Goal: Task Accomplishment & Management: Complete application form

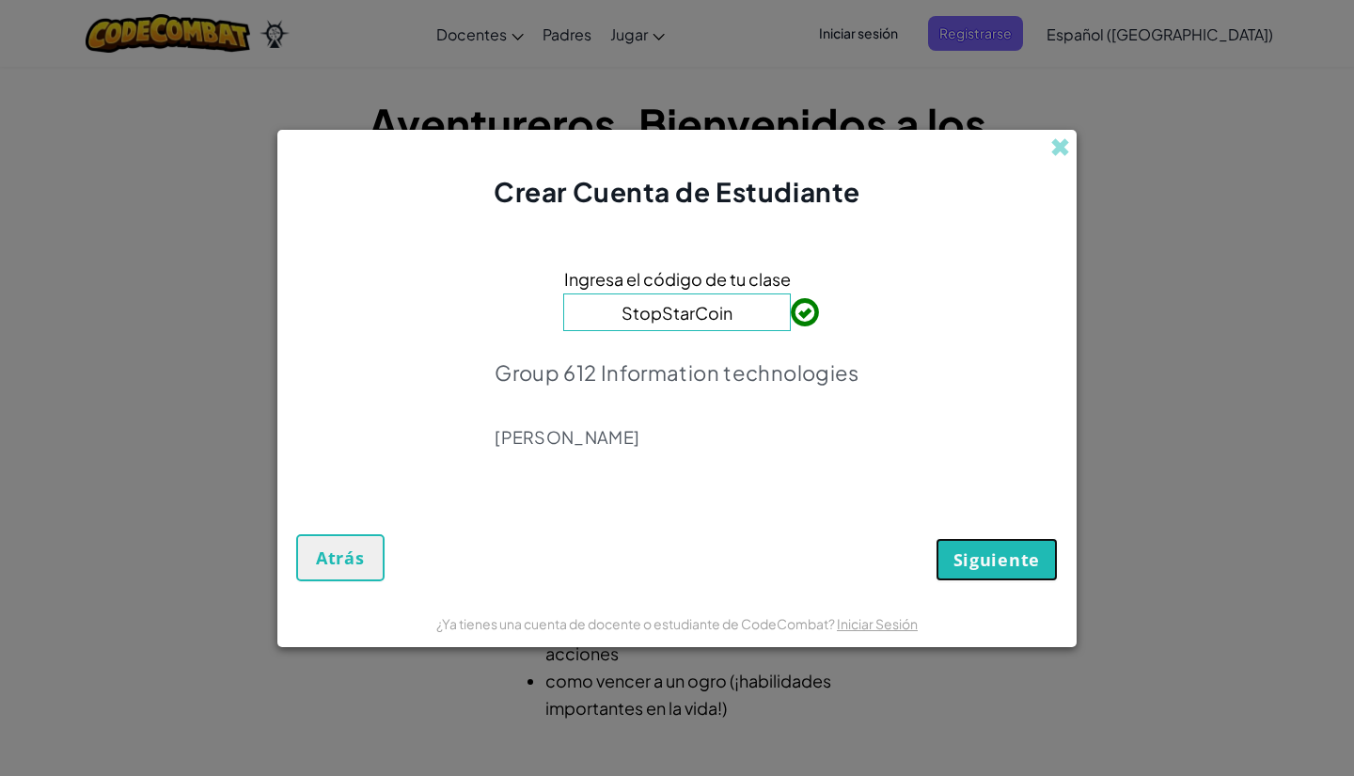
click at [1004, 567] on span "Siguiente" at bounding box center [996, 559] width 87 height 23
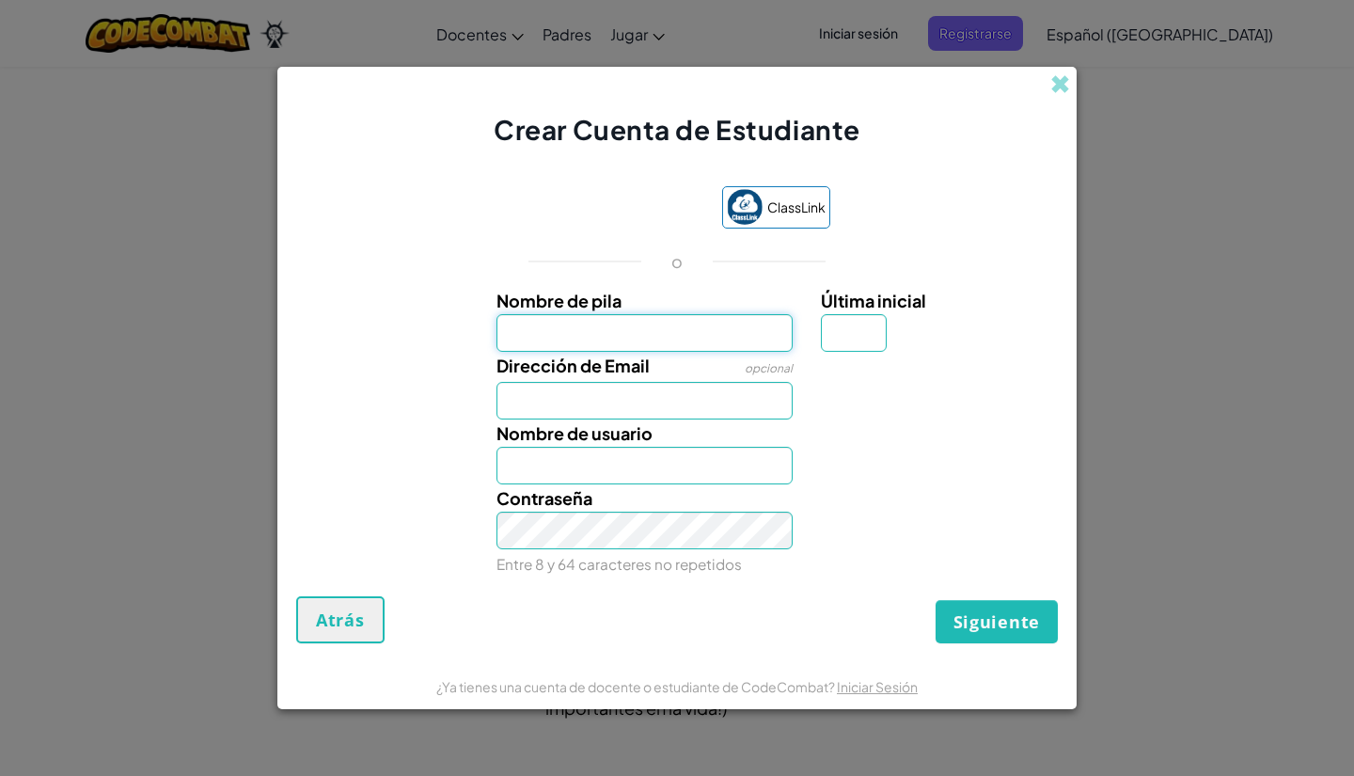
click at [639, 337] on input "Nombre de pila" at bounding box center [644, 333] width 297 height 38
type input "[PERSON_NAME]"
click at [871, 322] on input "Última inicial" at bounding box center [854, 333] width 66 height 38
type input "G"
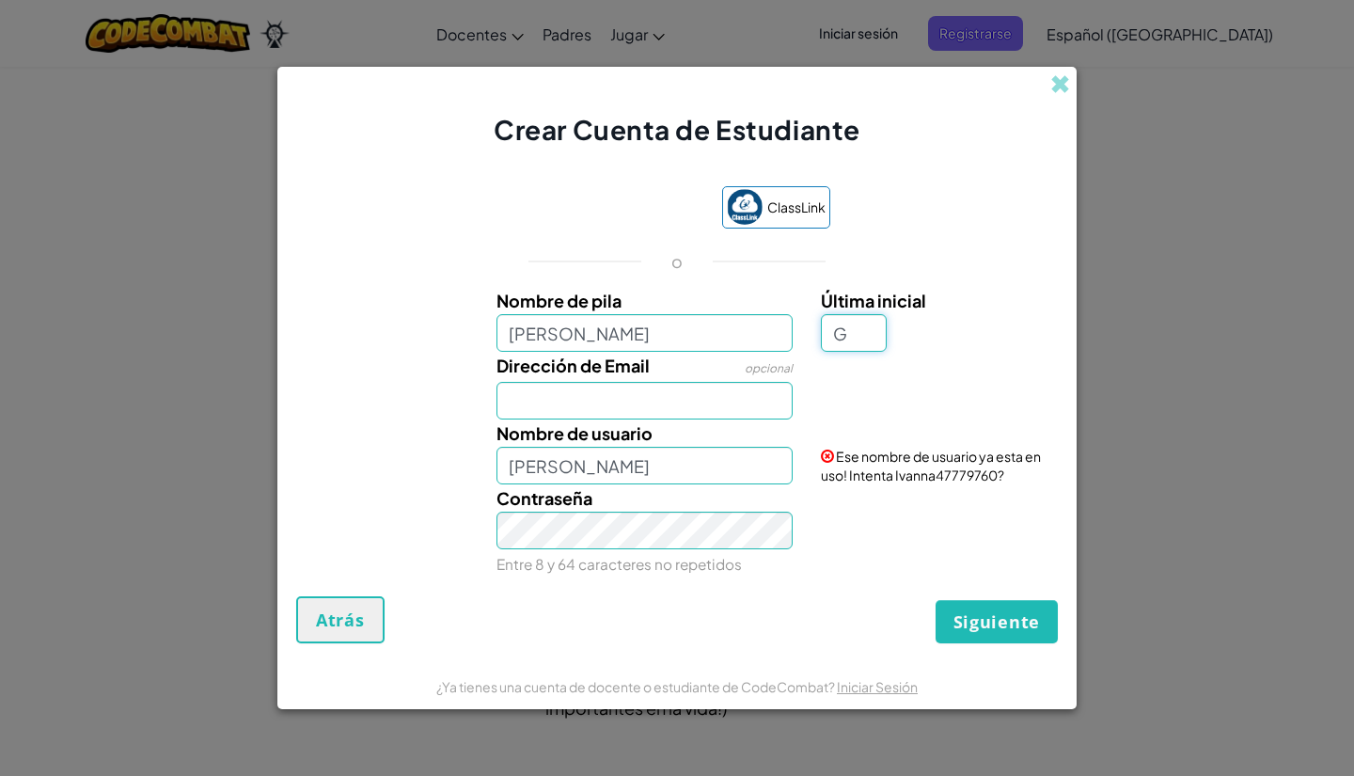
type input "IvannaG"
click at [674, 398] on input "Dirección de Email" at bounding box center [644, 401] width 297 height 38
type input "[EMAIL_ADDRESS][DOMAIN_NAME]"
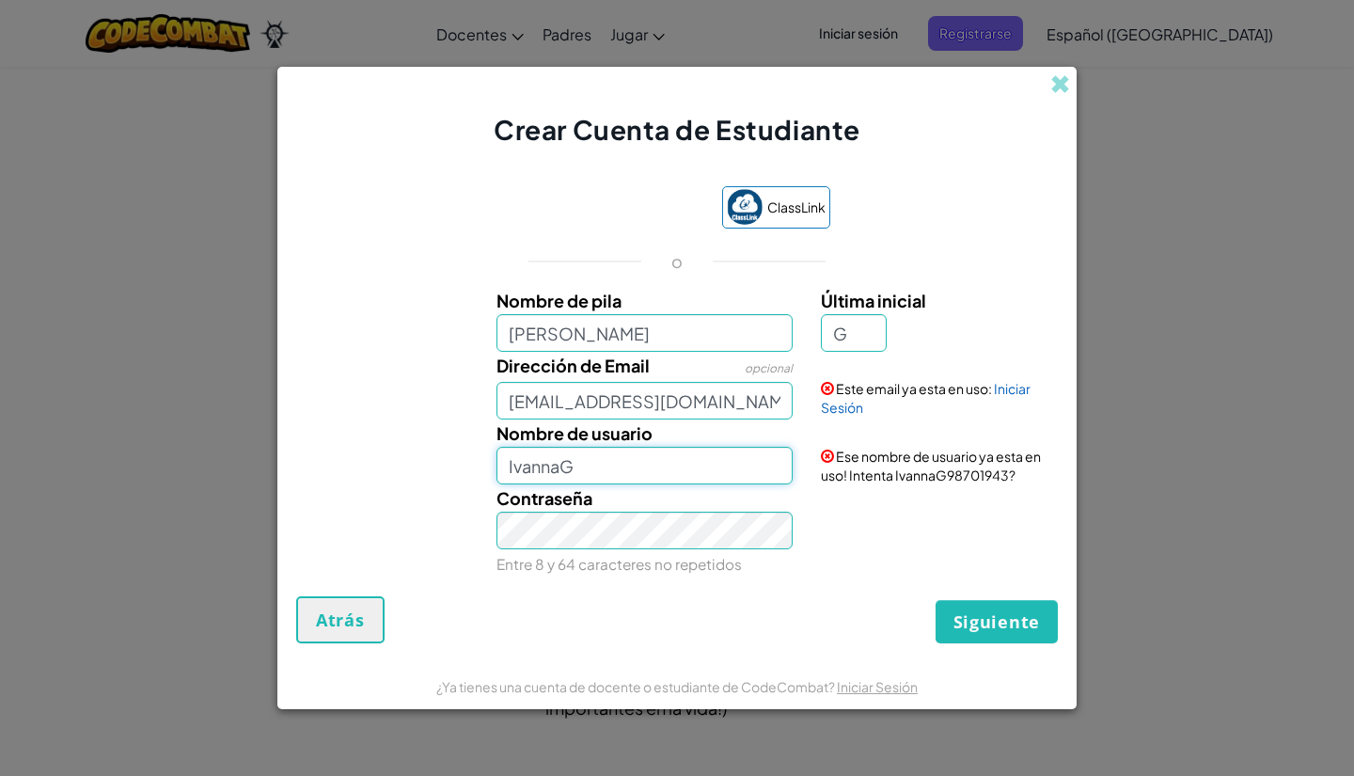
click at [626, 456] on input "IvannaG" at bounding box center [644, 466] width 297 height 38
click at [609, 548] on div "Contraseña Entre 8 y 64 caracteres no repetidos" at bounding box center [644, 530] width 325 height 93
click at [613, 550] on div "Contraseña Entre 8 y 64 caracteres no repetidos" at bounding box center [644, 530] width 325 height 93
click at [1024, 620] on span "Siguiente" at bounding box center [996, 621] width 87 height 23
click at [857, 405] on link "Iniciar Sesión" at bounding box center [926, 398] width 210 height 36
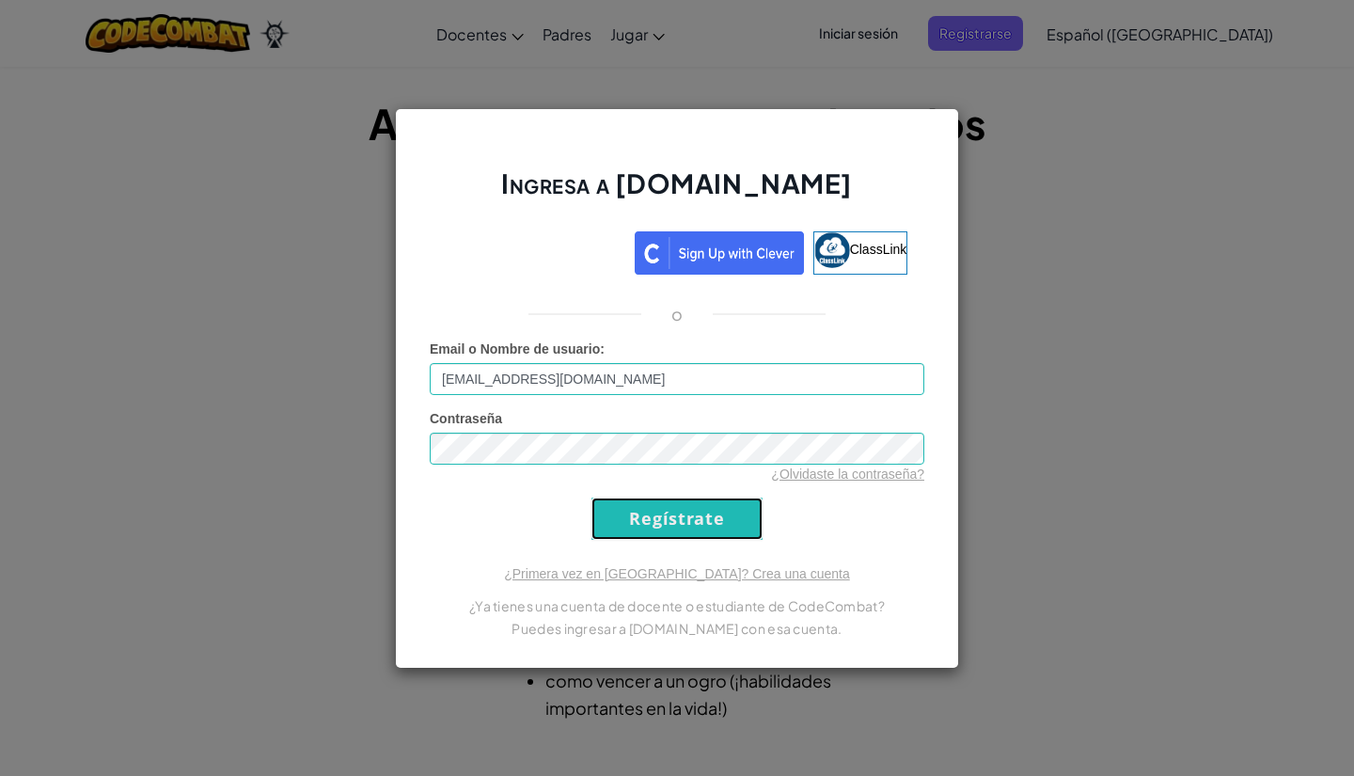
click at [716, 535] on input "Regístrate" at bounding box center [676, 518] width 171 height 42
